Goal: Check status: Check status

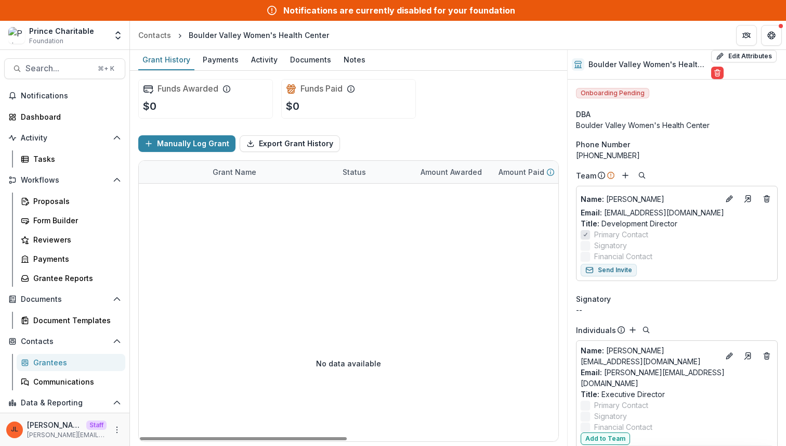
scroll to position [793, 0]
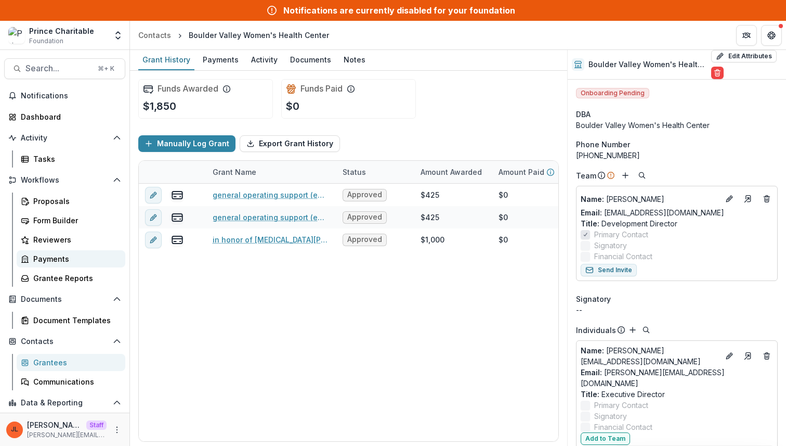
click at [70, 261] on div "Payments" at bounding box center [75, 258] width 84 height 11
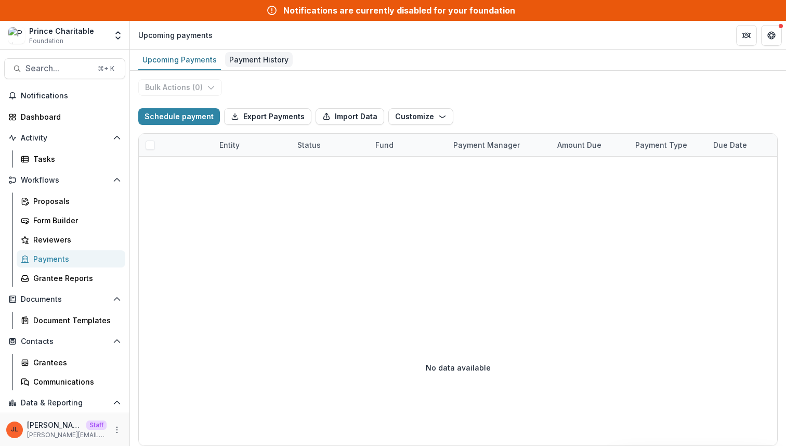
click at [282, 67] on link "Payment History" at bounding box center [259, 60] width 68 height 20
